Goal: Information Seeking & Learning: Learn about a topic

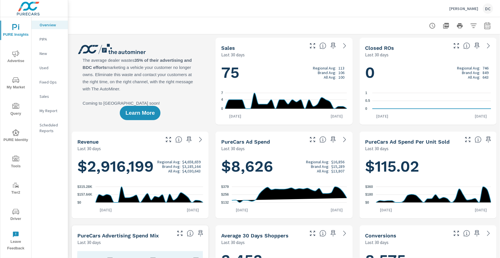
click at [17, 52] on icon "nav menu" at bounding box center [15, 53] width 7 height 7
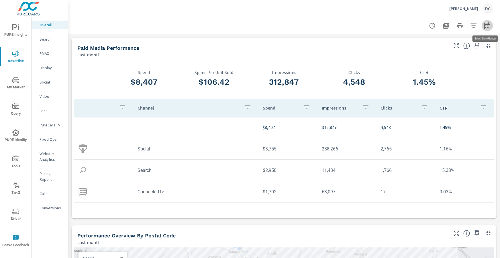
click at [486, 26] on icon "button" at bounding box center [487, 26] width 4 height 2
select select "Last month"
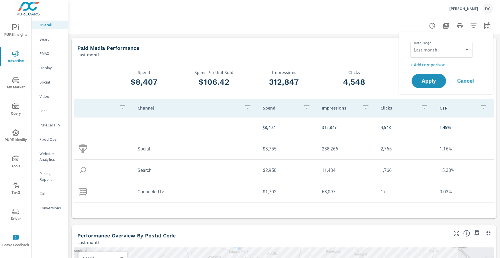
click at [439, 63] on p "+ Add comparison" at bounding box center [446, 64] width 73 height 7
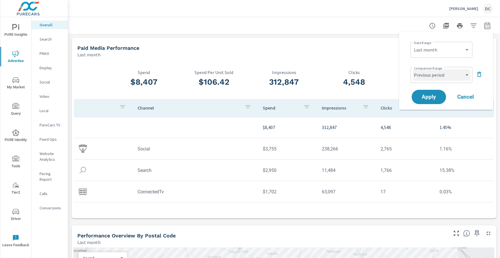
click at [442, 73] on select "Custom Previous period Previous month Previous year" at bounding box center [441, 74] width 57 height 11
click at [413, 69] on select "Custom Previous period Previous month Previous year" at bounding box center [441, 74] width 57 height 11
select select "Previous month"
click at [433, 95] on span "Apply" at bounding box center [428, 96] width 23 height 5
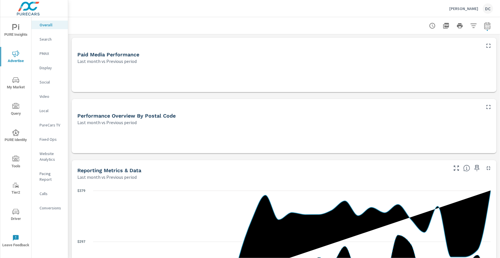
click at [17, 27] on icon "nav menu" at bounding box center [15, 27] width 7 height 7
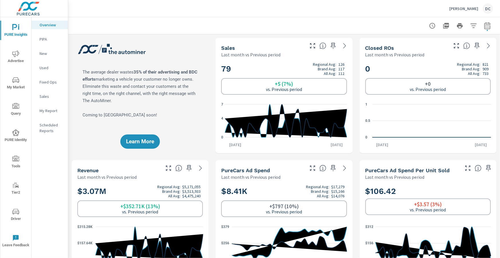
click at [43, 95] on p "Sales" at bounding box center [52, 97] width 24 height 6
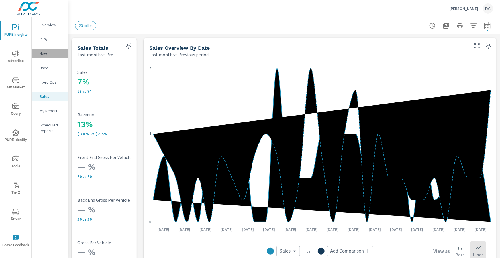
click at [41, 56] on p "New" at bounding box center [52, 54] width 24 height 6
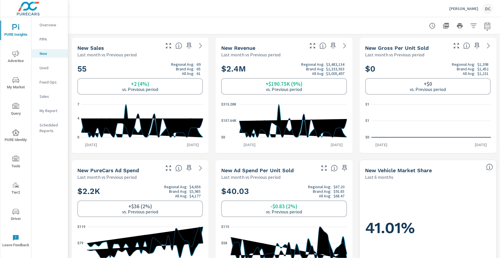
click at [44, 67] on p "Used" at bounding box center [52, 68] width 24 height 6
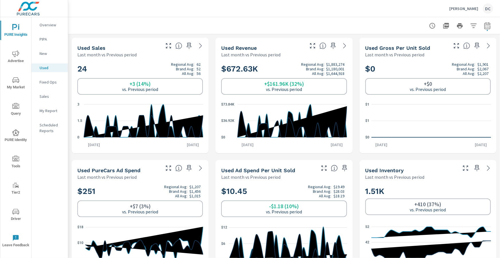
click at [17, 55] on icon "nav menu" at bounding box center [15, 53] width 7 height 7
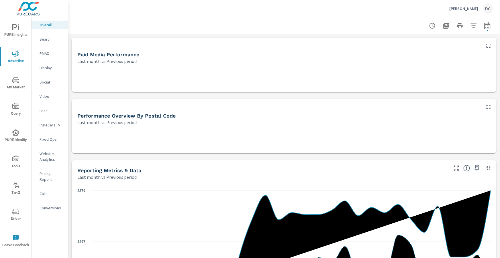
click at [46, 40] on p "Search" at bounding box center [52, 39] width 24 height 6
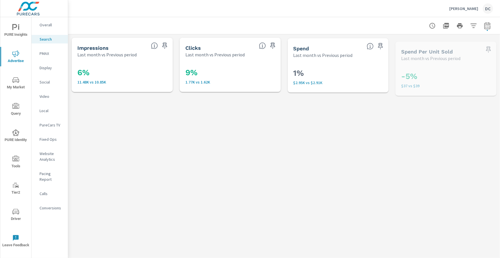
scroll to position [49, 0]
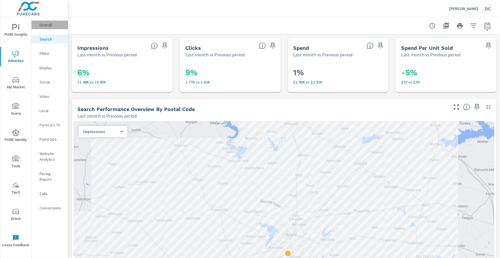
click at [50, 25] on p "Overall" at bounding box center [52, 25] width 24 height 6
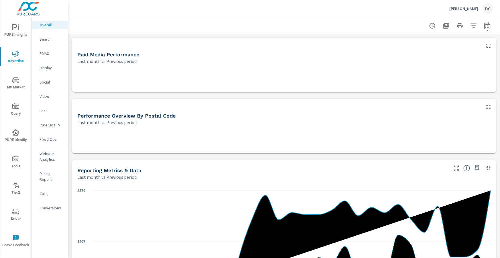
click at [487, 46] on icon "button" at bounding box center [488, 45] width 7 height 7
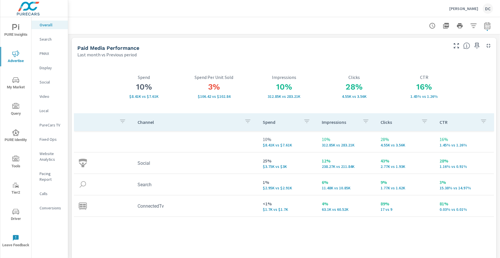
click at [47, 38] on p "Search" at bounding box center [52, 39] width 24 height 6
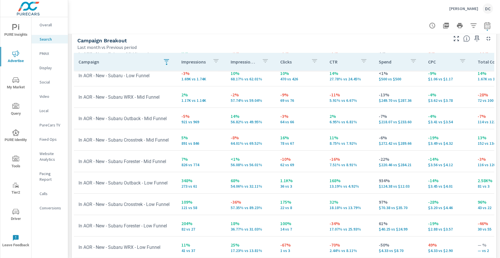
scroll to position [561, 0]
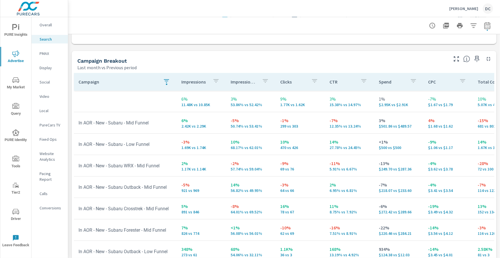
scroll to position [538, 0]
click at [49, 81] on p "Social" at bounding box center [52, 82] width 24 height 6
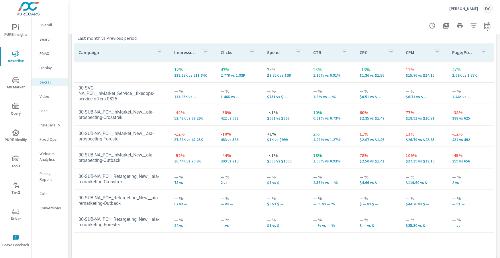
scroll to position [266, 0]
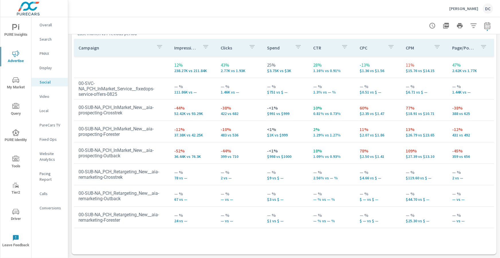
click at [23, 30] on span "PURE Insights" at bounding box center [15, 31] width 27 height 14
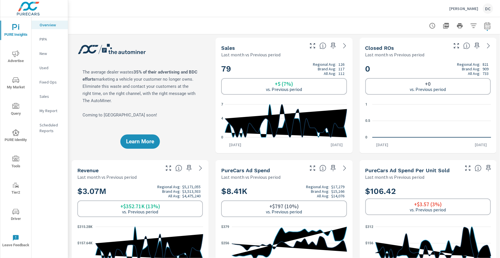
click at [45, 64] on div "Used" at bounding box center [49, 68] width 36 height 9
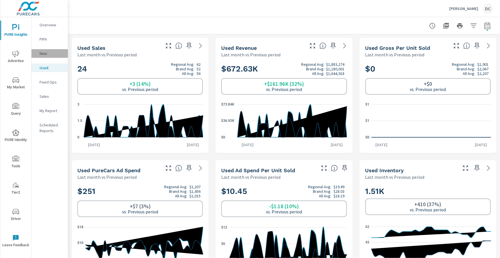
click at [45, 54] on p "New" at bounding box center [52, 54] width 24 height 6
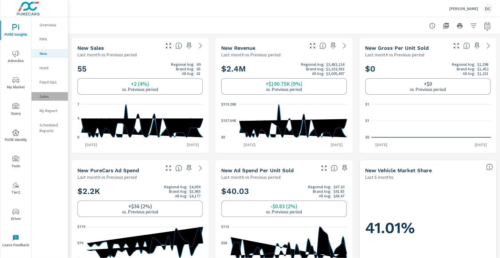
click at [46, 96] on p "Sales" at bounding box center [52, 97] width 24 height 6
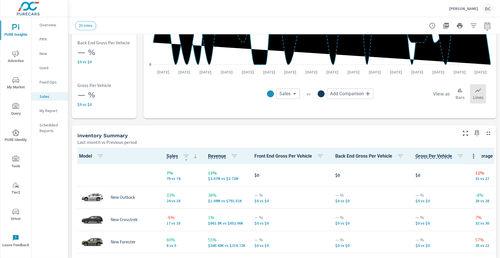
scroll to position [168, 0]
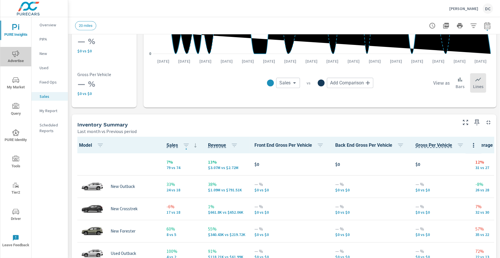
click at [15, 56] on icon "nav menu" at bounding box center [15, 53] width 7 height 7
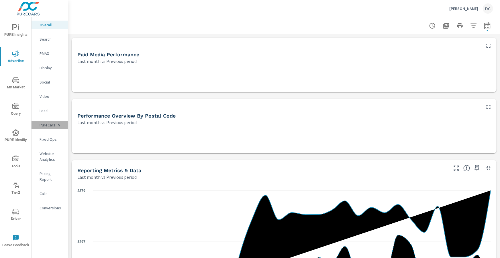
click at [57, 124] on p "PureCars TV" at bounding box center [52, 125] width 24 height 6
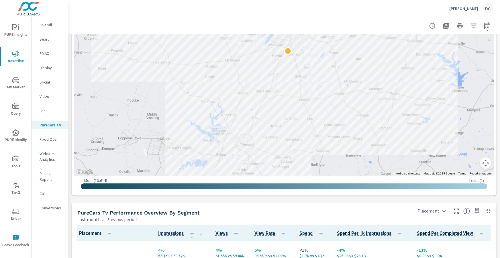
scroll to position [750, 0]
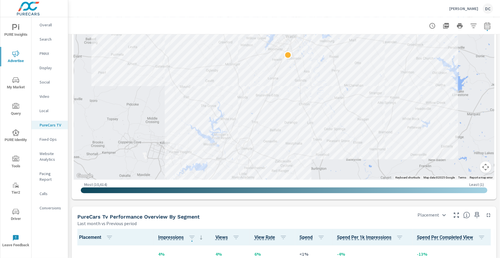
click at [45, 40] on p "Search" at bounding box center [52, 39] width 24 height 6
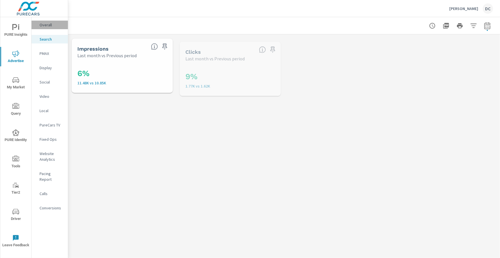
click at [48, 24] on p "Overall" at bounding box center [52, 25] width 24 height 6
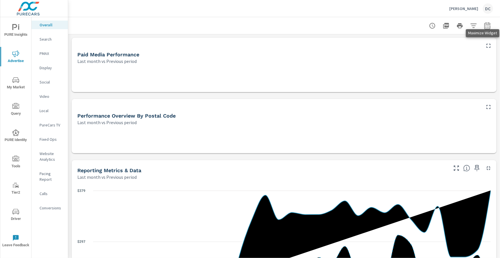
click at [488, 44] on icon "button" at bounding box center [488, 45] width 7 height 7
